Goal: Information Seeking & Learning: Learn about a topic

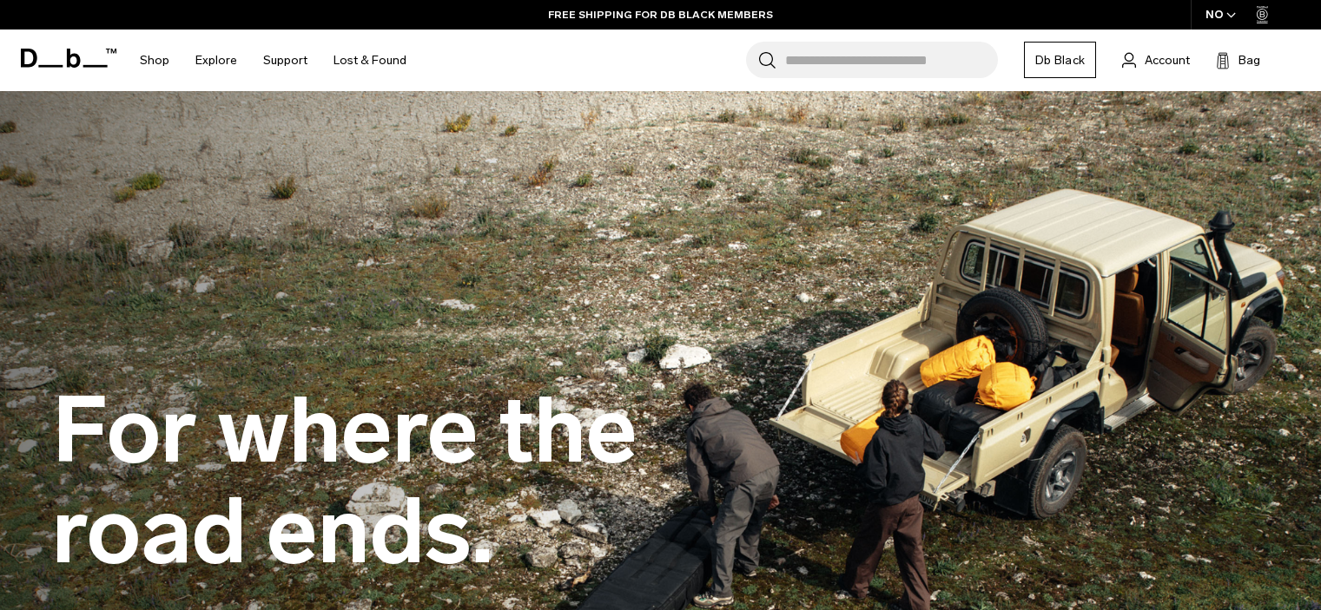
click at [895, 66] on input "Search for Bags, Luggage..." at bounding box center [891, 60] width 213 height 36
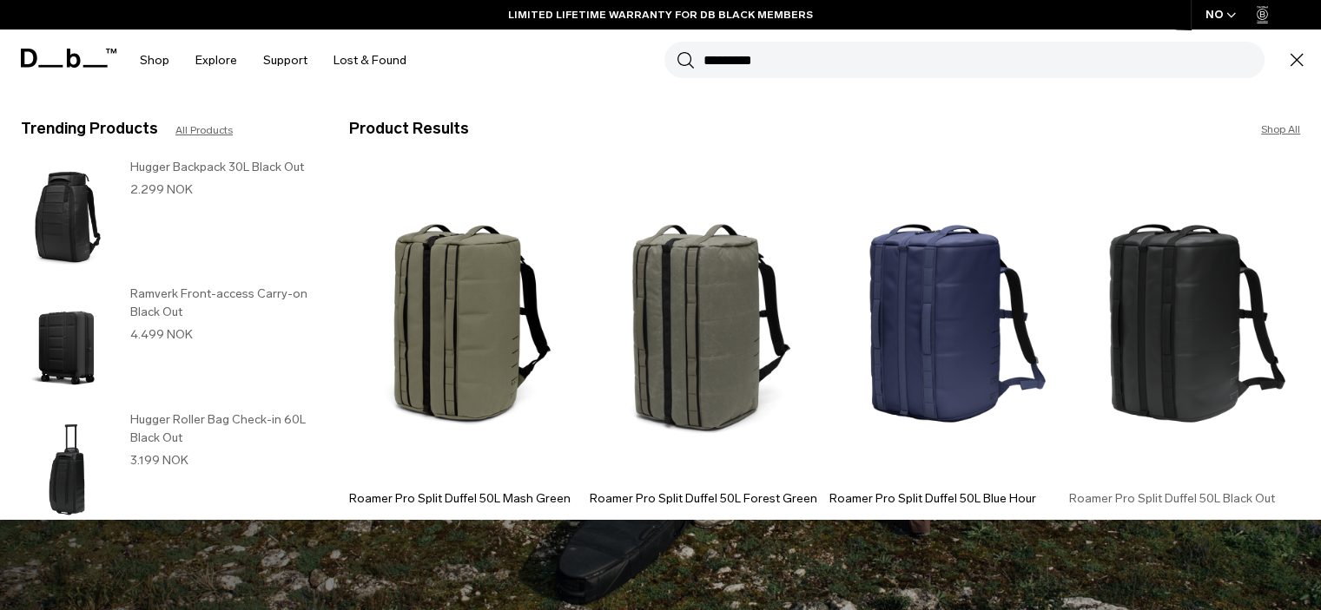
type input "*********"
click at [1188, 359] on img at bounding box center [1184, 324] width 231 height 312
